Goal: Task Accomplishment & Management: Use online tool/utility

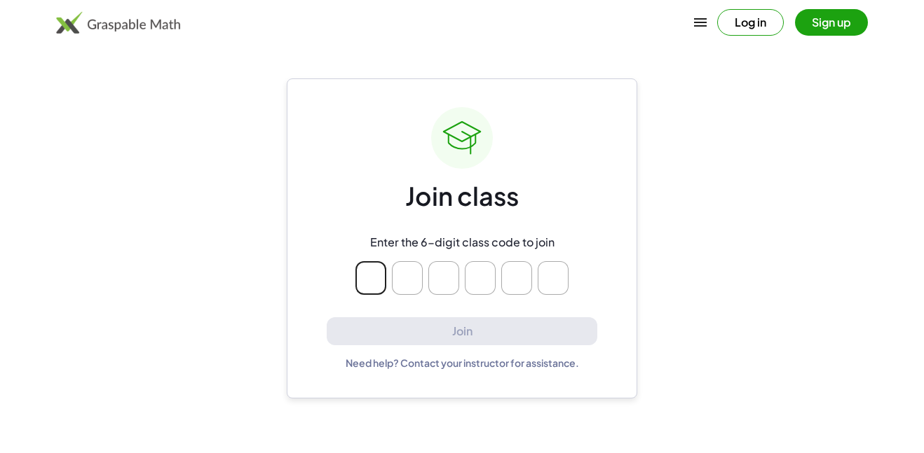
click at [654, 203] on main "Join class Enter the 6-digit class code to join Join Need help? Contact your in…" at bounding box center [462, 226] width 924 height 453
click at [361, 286] on input "Please enter OTP character 1" at bounding box center [370, 278] width 31 height 34
type input "*"
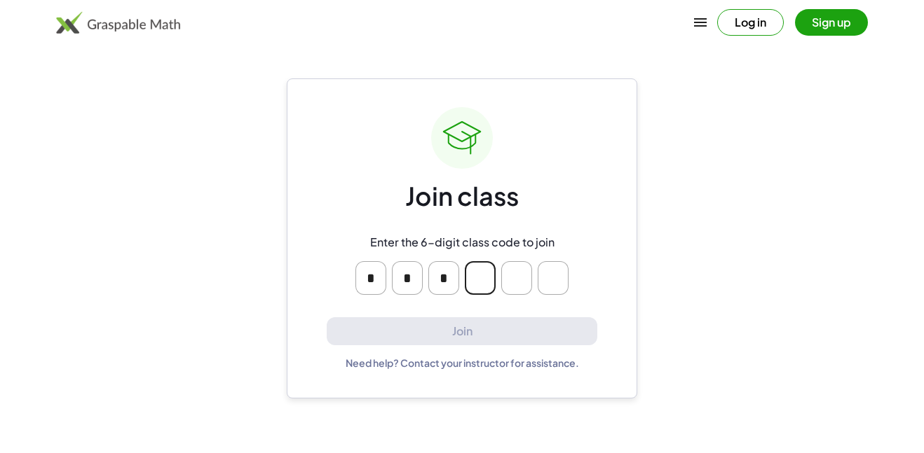
type input "*"
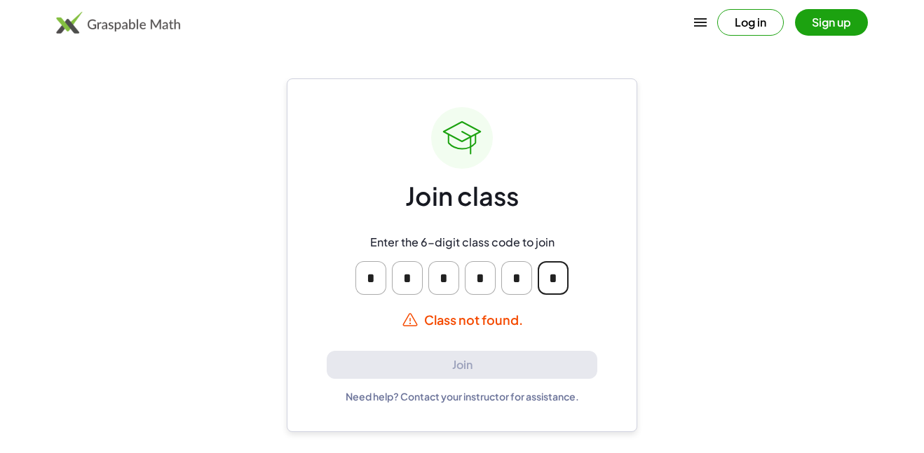
type input "*"
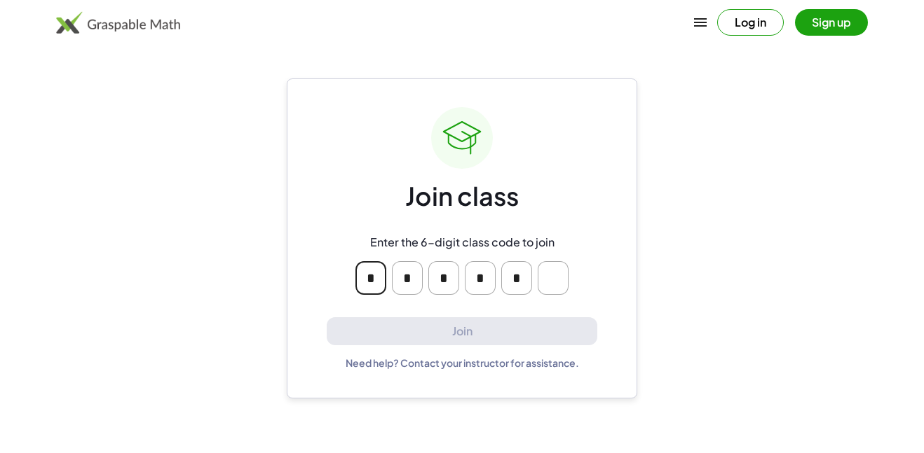
type input "*"
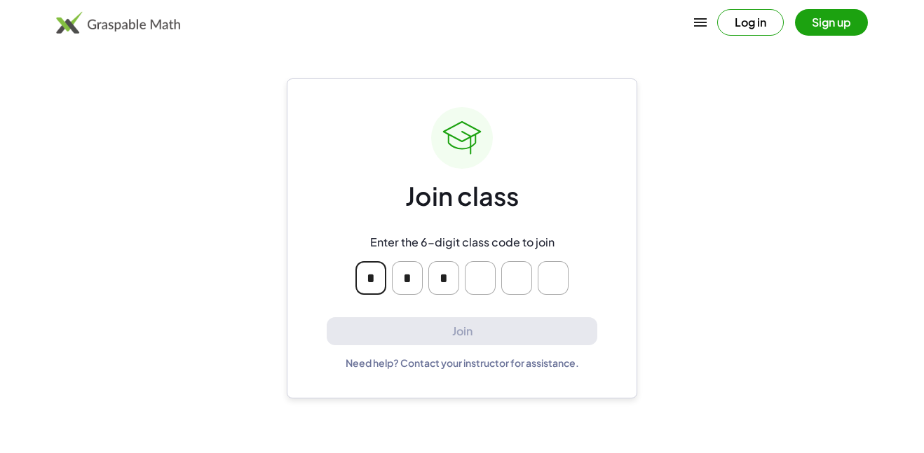
type input "*"
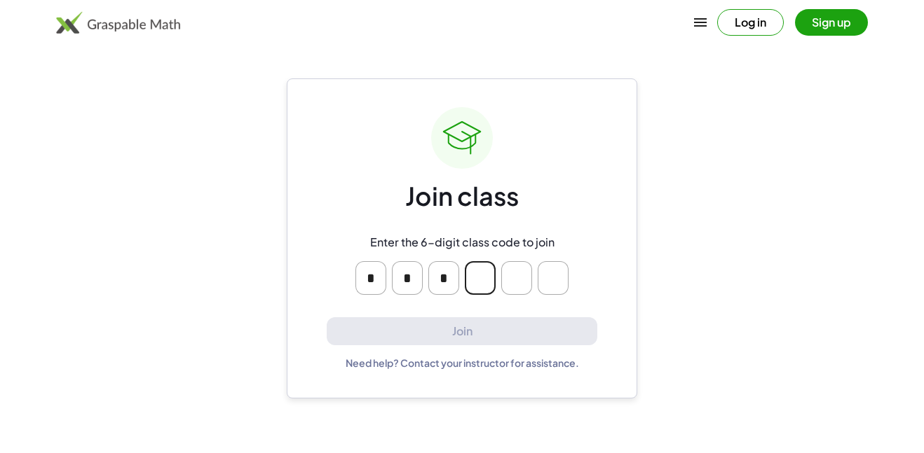
type input "*"
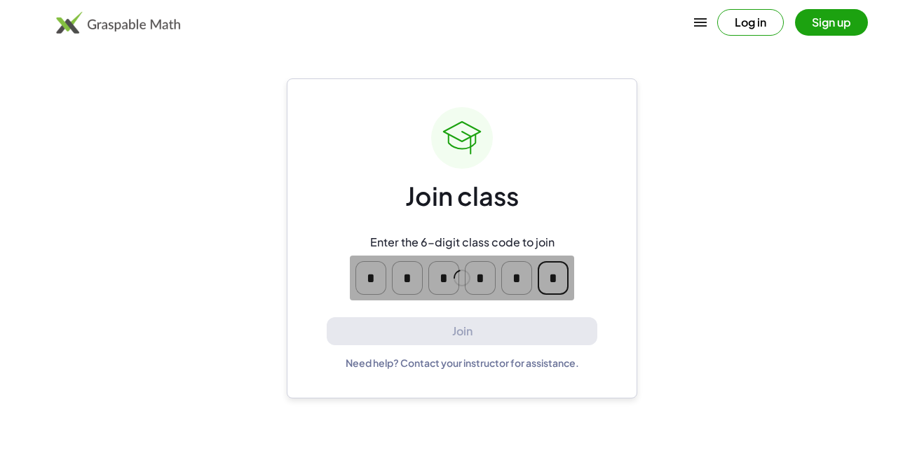
type input "*"
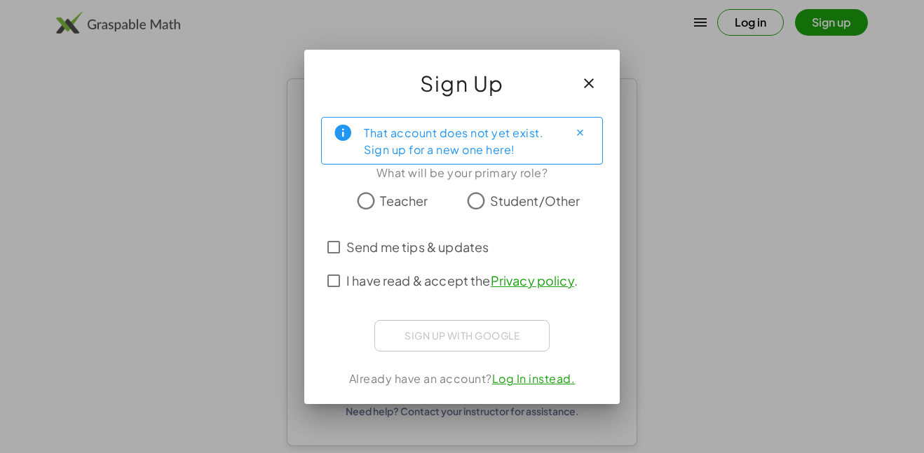
click at [413, 195] on span "Teacher" at bounding box center [404, 200] width 48 height 19
click at [491, 203] on span "Student/Other" at bounding box center [535, 200] width 90 height 19
click at [364, 284] on span "I have read & accept the Privacy policy ." at bounding box center [461, 280] width 231 height 19
click at [444, 249] on span "Send me tips & updates" at bounding box center [417, 247] width 142 height 19
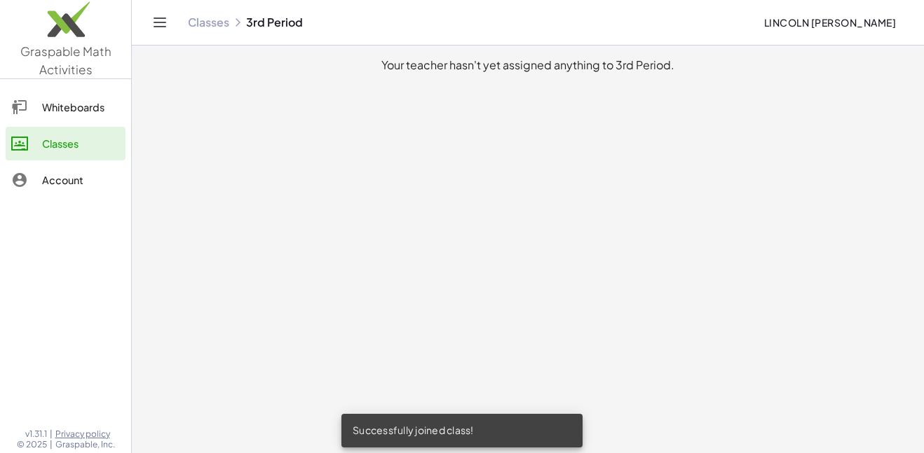
click at [76, 109] on div "Whiteboards" at bounding box center [81, 107] width 78 height 17
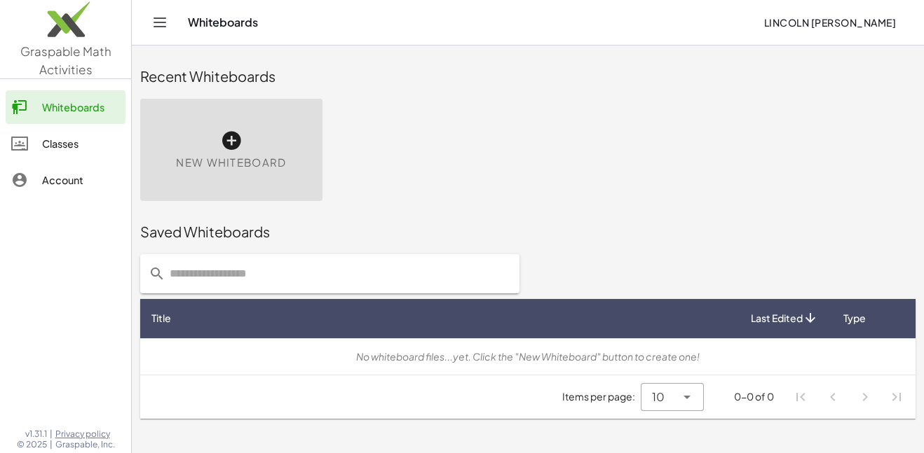
click at [370, 241] on div "Saved Whiteboards" at bounding box center [527, 232] width 775 height 20
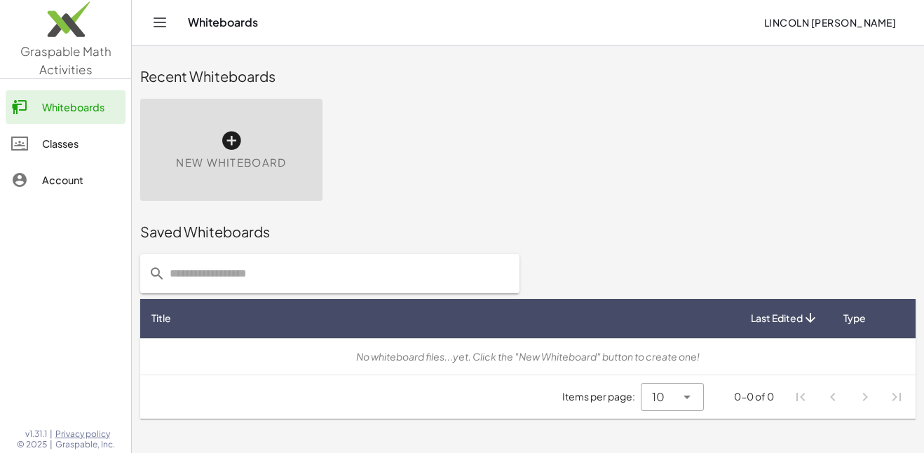
click at [370, 241] on div "Saved Whiteboards" at bounding box center [527, 232] width 775 height 20
drag, startPoint x: 370, startPoint y: 241, endPoint x: 398, endPoint y: 205, distance: 46.0
click at [398, 205] on main "Recent Whiteboards New Whiteboard Saved Whiteboards Title Last Edited Type No w…" at bounding box center [528, 226] width 792 height 453
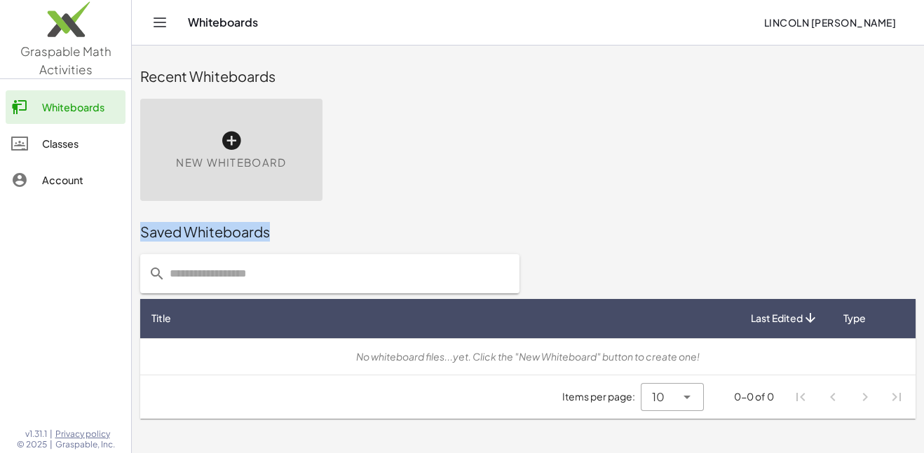
click at [398, 205] on div "New Whiteboard" at bounding box center [528, 149] width 792 height 119
